Goal: Transaction & Acquisition: Book appointment/travel/reservation

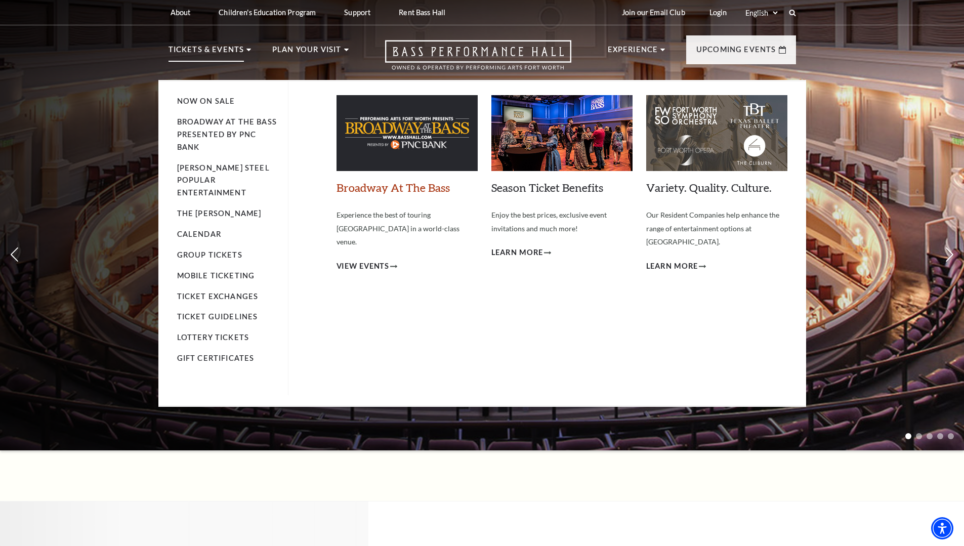
click at [414, 189] on link "Broadway At The Bass" at bounding box center [393, 188] width 113 height 14
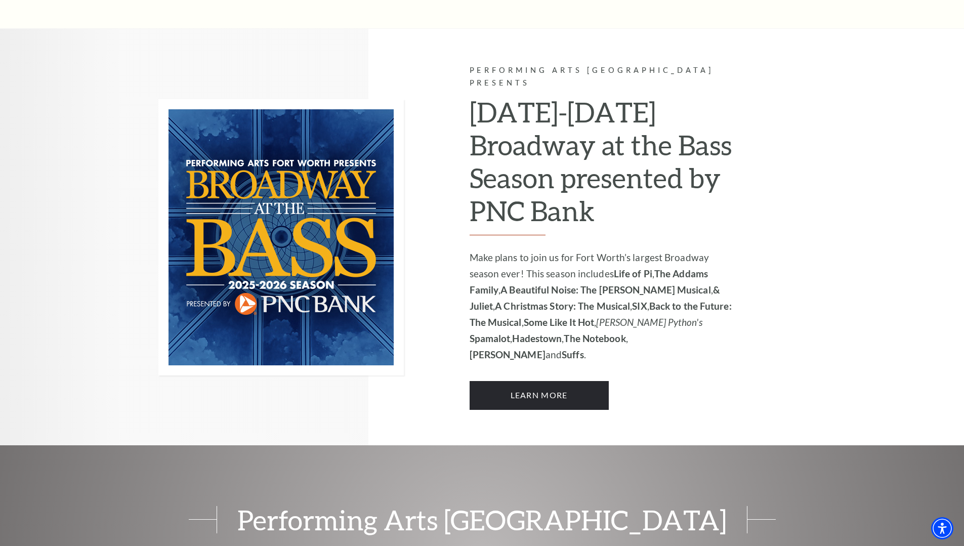
scroll to position [675, 0]
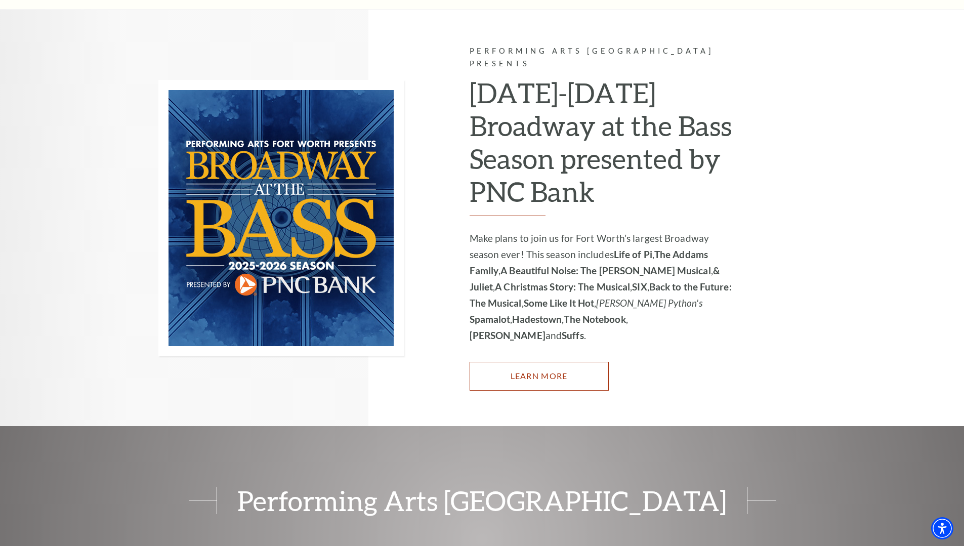
click at [519, 362] on link "Learn More" at bounding box center [539, 376] width 139 height 28
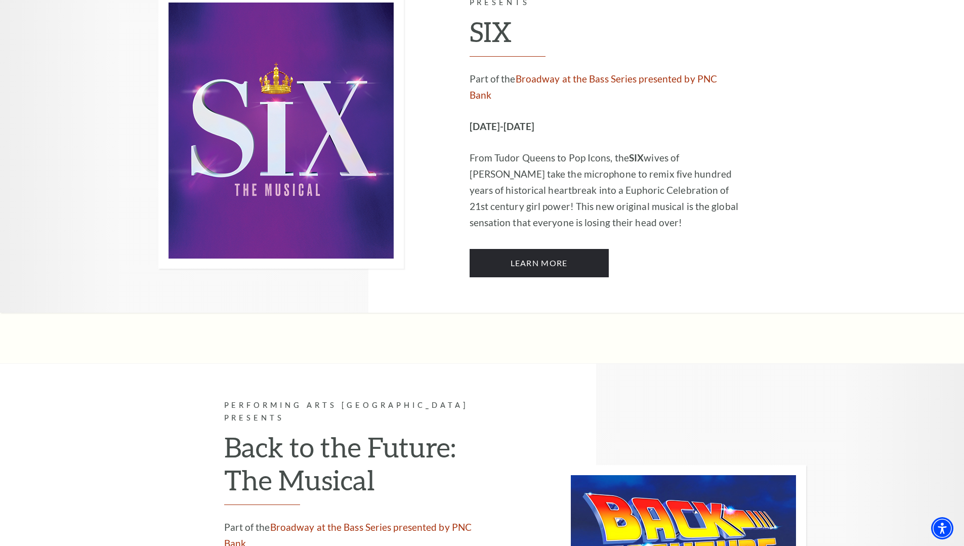
scroll to position [3914, 0]
